Goal: Navigation & Orientation: Find specific page/section

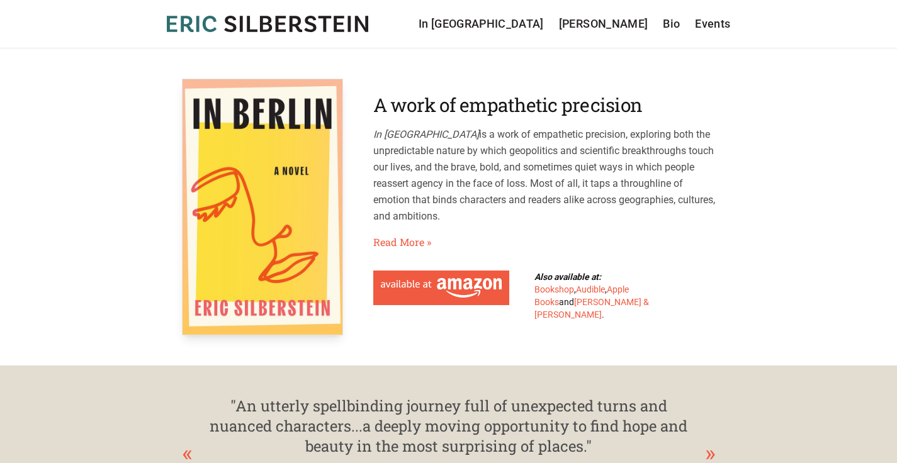
click at [410, 100] on section "A work of empathetic precision In Berlin is a work of empathetic precision, exp…" at bounding box center [449, 207] width 534 height 257
click at [668, 28] on link "Bio" at bounding box center [671, 24] width 17 height 18
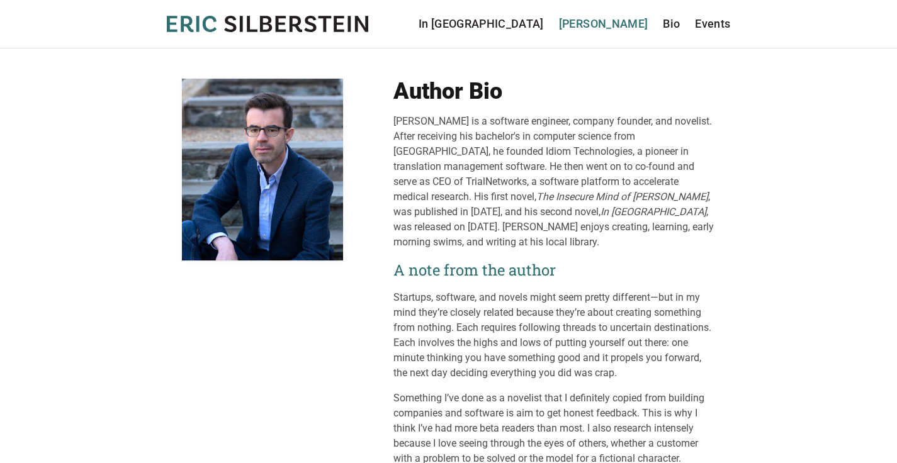
click at [597, 23] on link "[PERSON_NAME]" at bounding box center [603, 24] width 89 height 18
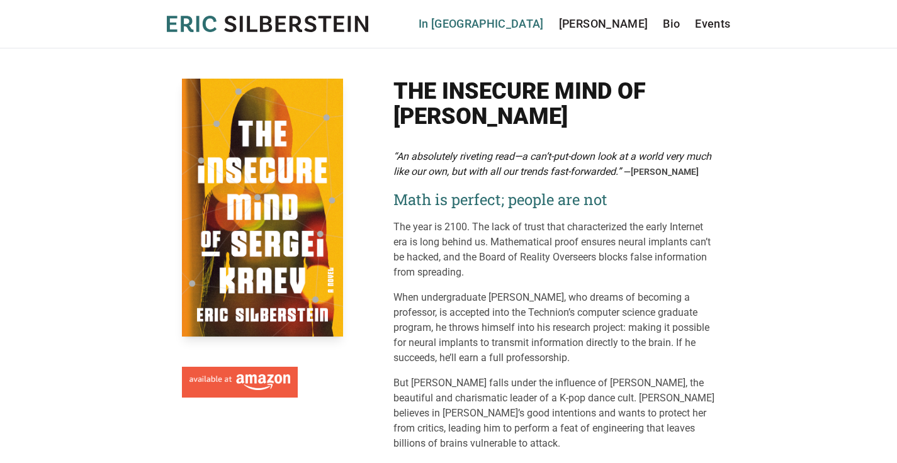
click at [544, 28] on link "In [GEOGRAPHIC_DATA]" at bounding box center [480, 24] width 125 height 18
